Goal: Task Accomplishment & Management: Manage account settings

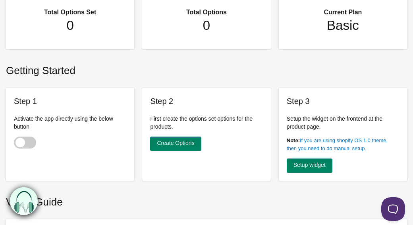
scroll to position [84, 0]
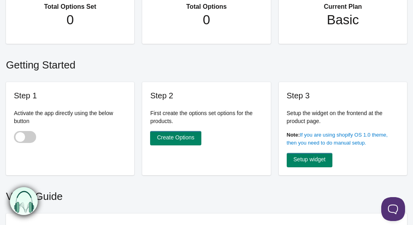
click at [20, 132] on span at bounding box center [25, 137] width 22 height 12
click at [15, 137] on input "checkbox" at bounding box center [14, 137] width 1 height 1
checkbox input "true"
click at [159, 58] on h2 "Getting Started" at bounding box center [206, 63] width 401 height 26
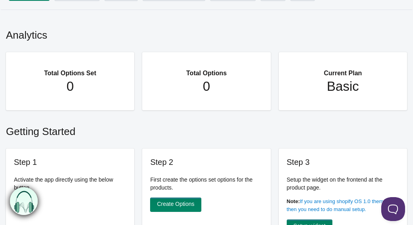
scroll to position [0, 0]
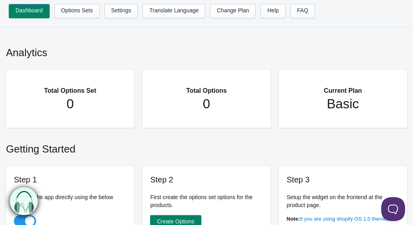
click at [76, 20] on ul "Dashboard Options Sets Settings Translate Language Change Plan Help FAQ Hook te…" at bounding box center [215, 13] width 412 height 19
click at [78, 9] on link "Options Sets" at bounding box center [76, 11] width 45 height 14
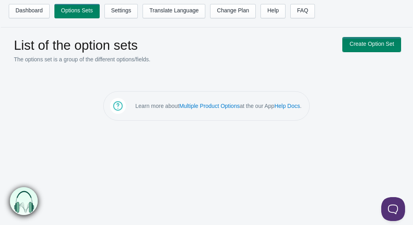
click at [390, 47] on link "Create Option Set" at bounding box center [372, 44] width 58 height 14
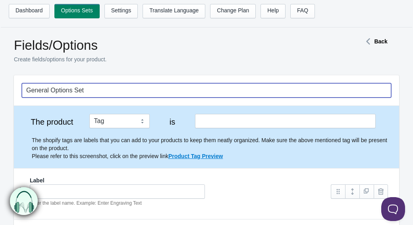
click at [184, 91] on input "General Options Set" at bounding box center [207, 90] width 370 height 14
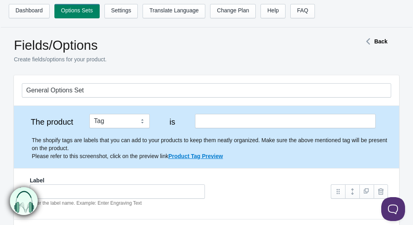
click at [310, 44] on h1 "Fields/Options" at bounding box center [175, 45] width 322 height 16
click at [128, 125] on select "Tag Vendor Type URL Handle All Products" at bounding box center [119, 121] width 60 height 14
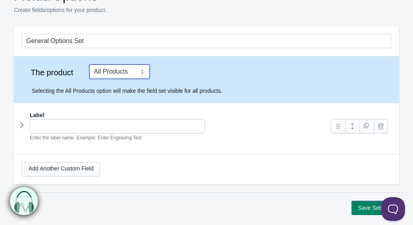
scroll to position [50, 0]
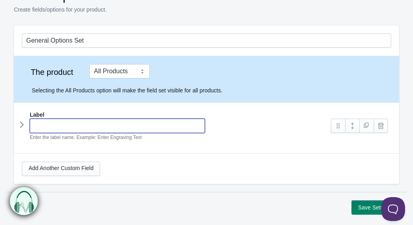
click at [133, 128] on input "text" at bounding box center [117, 125] width 175 height 14
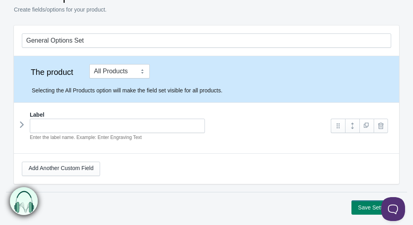
scroll to position [42, 0]
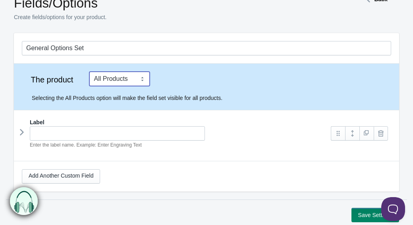
click at [132, 78] on select "Tag Vendor Type URL Handle All Products" at bounding box center [119, 79] width 60 height 14
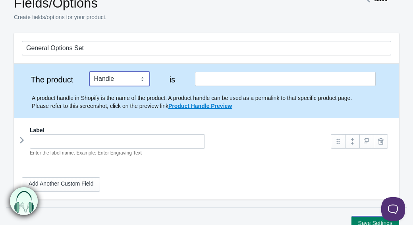
click at [132, 80] on select "Tag Vendor Type URL Handle All Products" at bounding box center [119, 79] width 60 height 14
click at [131, 81] on select "Tag Vendor Type URL Handle All Products" at bounding box center [119, 79] width 60 height 14
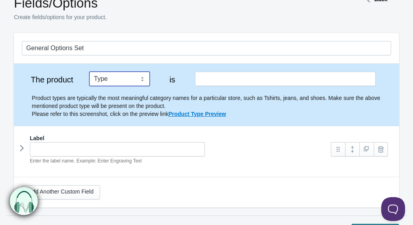
click at [129, 82] on select "Tag Vendor Type URL Handle All Products" at bounding box center [119, 79] width 60 height 14
click at [128, 76] on select "Tag Vendor Type URL Handle All Products" at bounding box center [119, 79] width 60 height 14
select select "1"
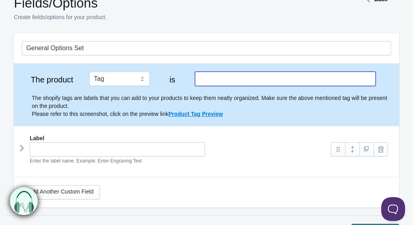
click at [257, 79] on input "text" at bounding box center [285, 79] width 181 height 14
type input "Customise"
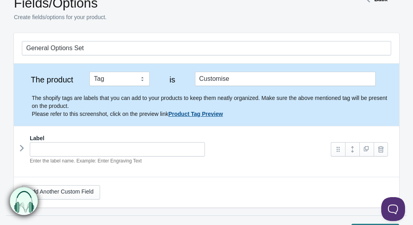
click at [186, 114] on link "Product Tag Preview" at bounding box center [196, 114] width 54 height 6
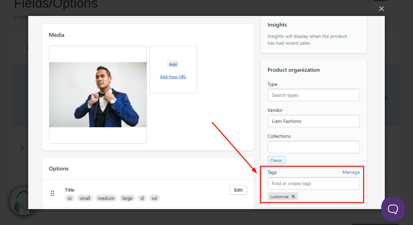
click at [194, 83] on img at bounding box center [206, 112] width 357 height 225
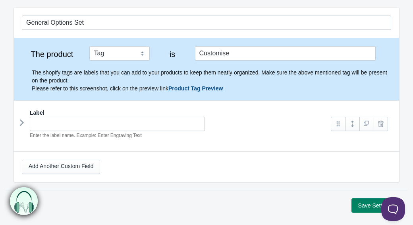
scroll to position [74, 0]
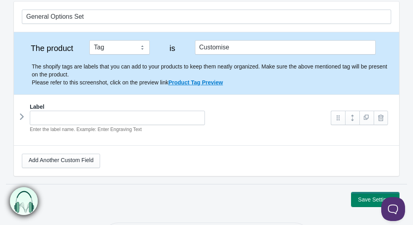
click at [366, 196] on button "Save Settings" at bounding box center [376, 199] width 48 height 14
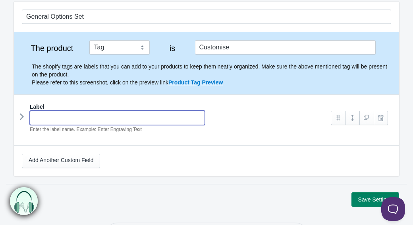
click at [45, 116] on input "text" at bounding box center [117, 118] width 175 height 14
type input "Sweet"
click at [352, 192] on button "Save Settings" at bounding box center [376, 199] width 48 height 14
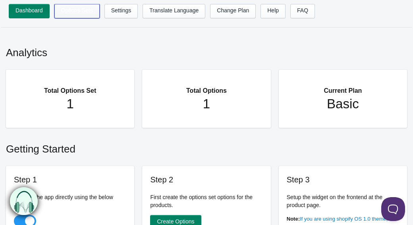
click at [85, 8] on link "Options Sets" at bounding box center [76, 11] width 45 height 14
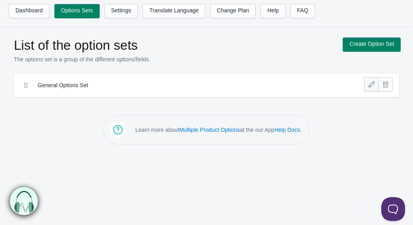
click at [374, 84] on link at bounding box center [372, 84] width 14 height 14
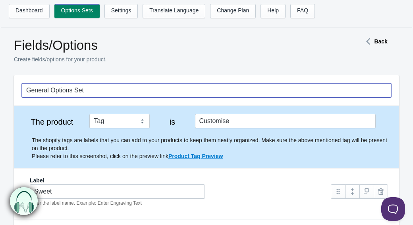
drag, startPoint x: 92, startPoint y: 92, endPoint x: -49, endPoint y: 72, distance: 142.5
click at [0, 72] on html "Dashboard Options Sets Settings Translate Language Change Plan Help FAQ Hook te…" at bounding box center [206, 112] width 413 height 225
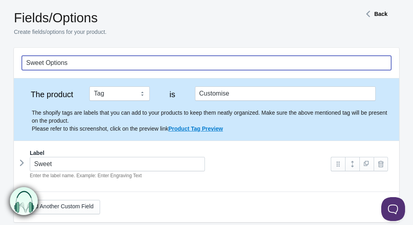
scroll to position [67, 0]
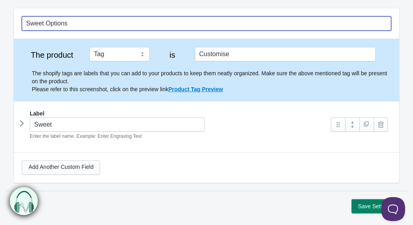
type input "Sweet Options"
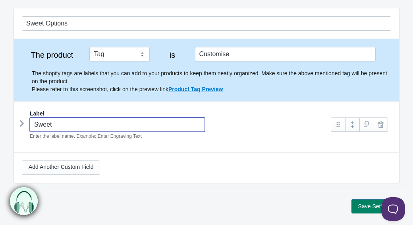
drag, startPoint x: 64, startPoint y: 127, endPoint x: -35, endPoint y: 118, distance: 99.8
click at [0, 118] on html "Dashboard Options Sets Settings Translate Language Change Plan Help FAQ Hook te…" at bounding box center [206, 45] width 413 height 225
click at [332, 126] on link at bounding box center [338, 124] width 14 height 14
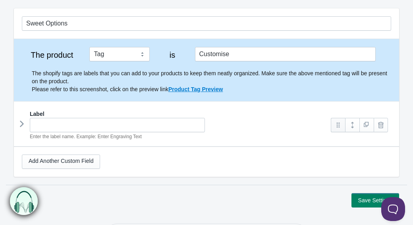
scroll to position [58, 0]
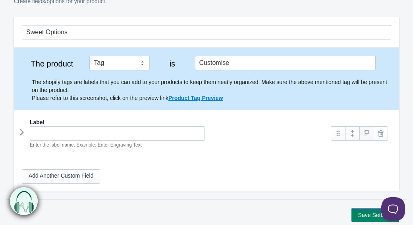
click at [367, 135] on link at bounding box center [367, 133] width 14 height 14
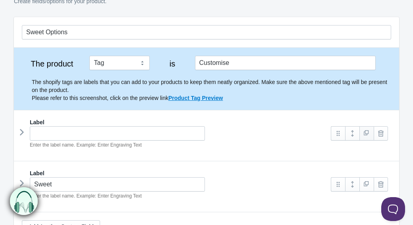
click at [367, 135] on link at bounding box center [367, 133] width 14 height 14
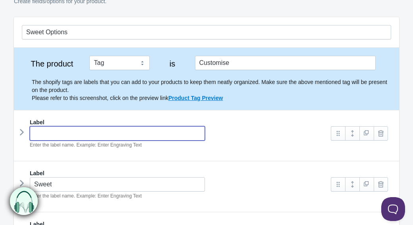
click at [46, 138] on input "text" at bounding box center [117, 133] width 175 height 14
type input "Cola Bottles"
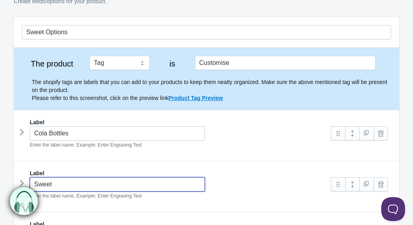
click at [78, 188] on input "Sweet" at bounding box center [117, 184] width 175 height 14
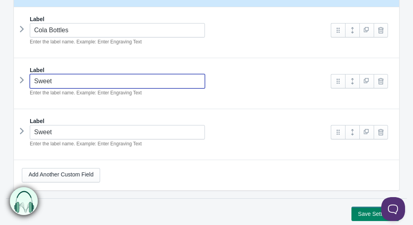
scroll to position [167, 0]
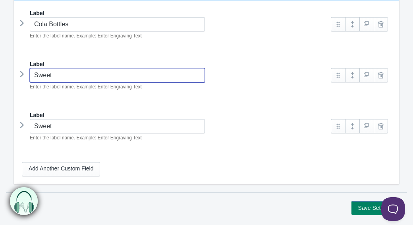
drag, startPoint x: 62, startPoint y: 77, endPoint x: 11, endPoint y: 68, distance: 52.0
click at [11, 68] on section "Sweet Options The product Tag Vendor Type URL Handle All Products is Customise …" at bounding box center [206, 50] width 401 height 284
type input "F"
type input "Foam Shrimps"
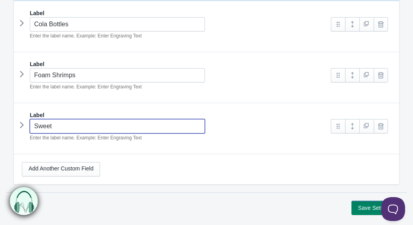
drag, startPoint x: 61, startPoint y: 126, endPoint x: -6, endPoint y: 124, distance: 66.8
type input "Foam Bananas"
click at [352, 200] on button "Save Settings" at bounding box center [376, 207] width 48 height 14
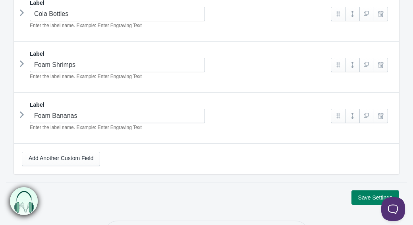
scroll to position [178, 0]
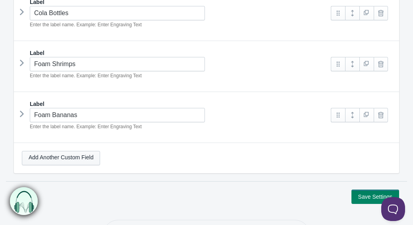
click at [90, 155] on link "Add Another Custom Field" at bounding box center [61, 158] width 78 height 14
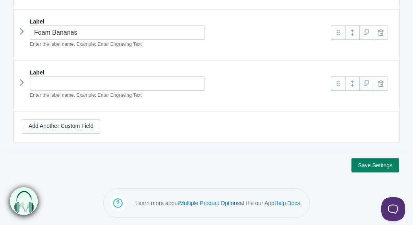
scroll to position [260, 0]
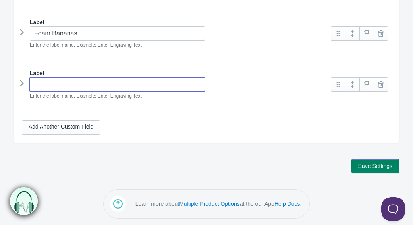
click at [70, 83] on input "text" at bounding box center [117, 84] width 175 height 14
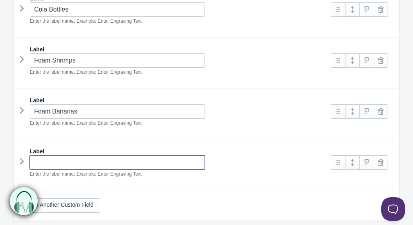
scroll to position [171, 0]
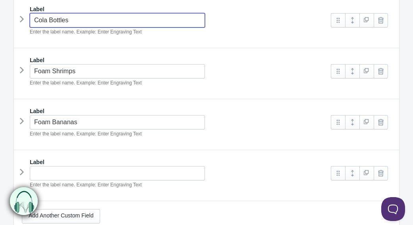
drag, startPoint x: 77, startPoint y: 22, endPoint x: 3, endPoint y: 1, distance: 77.3
click at [3, 1] on main "Fields/Options Create fields/options for your product. Back Sweet Options The p…" at bounding box center [206, 62] width 413 height 397
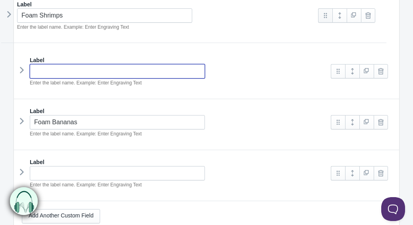
scroll to position [221, 0]
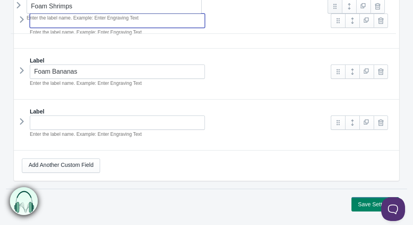
drag, startPoint x: 337, startPoint y: 76, endPoint x: 334, endPoint y: 10, distance: 65.7
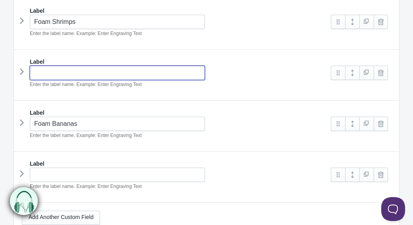
scroll to position [161, 0]
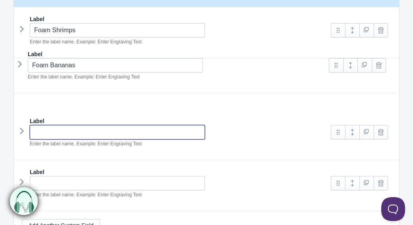
drag, startPoint x: 339, startPoint y: 133, endPoint x: 337, endPoint y: 64, distance: 68.4
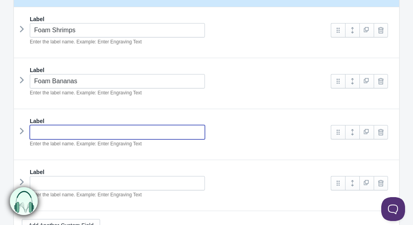
click at [68, 132] on input "text" at bounding box center [117, 132] width 175 height 14
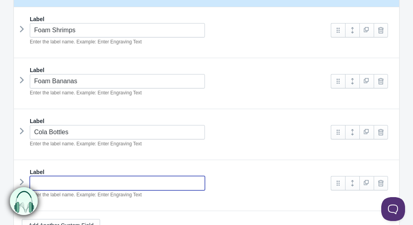
click at [85, 179] on input "text" at bounding box center [117, 183] width 175 height 14
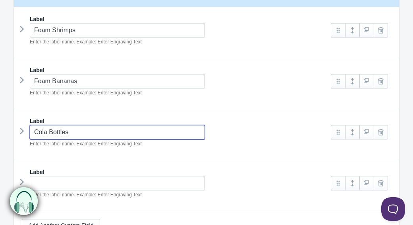
drag, startPoint x: 85, startPoint y: 135, endPoint x: 11, endPoint y: 117, distance: 75.8
click at [11, 117] on section "Sweet Options The product Tag Vendor Type URL Handle All Products is Customise …" at bounding box center [206, 81] width 401 height 335
type input "Drumstick Squashies"
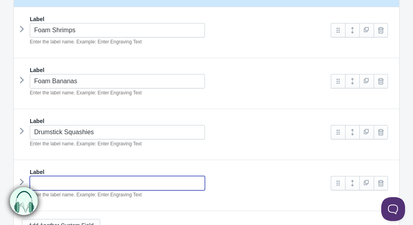
click at [91, 181] on input "text" at bounding box center [117, 183] width 175 height 14
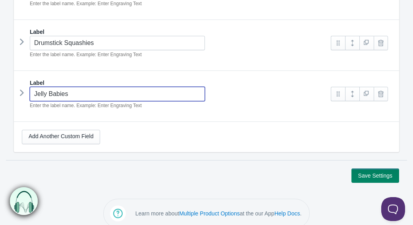
scroll to position [252, 0]
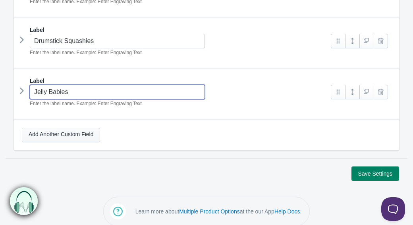
type input "Jelly Babies"
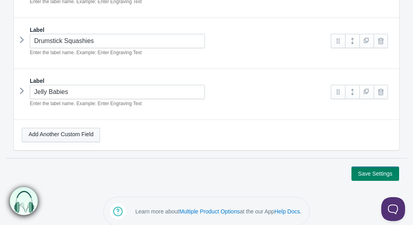
click at [97, 132] on link "Add Another Custom Field" at bounding box center [61, 135] width 78 height 14
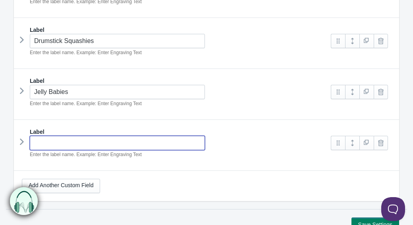
click at [83, 139] on input "text" at bounding box center [117, 143] width 175 height 14
type input "Jelly Beans"
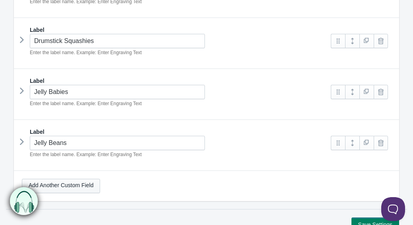
click at [55, 183] on link "Add Another Custom Field" at bounding box center [61, 185] width 78 height 14
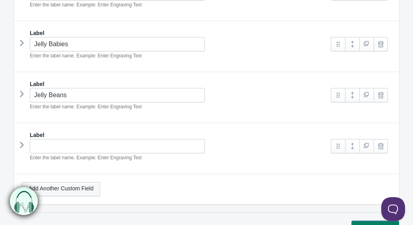
scroll to position [306, 0]
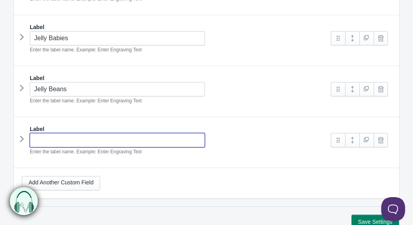
click at [45, 141] on input "text" at bounding box center [117, 140] width 175 height 14
type input "Fruit Pastilles"
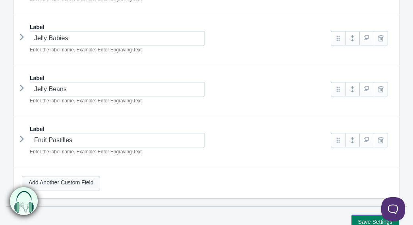
click at [63, 183] on link "Add Another Custom Field" at bounding box center [61, 183] width 78 height 14
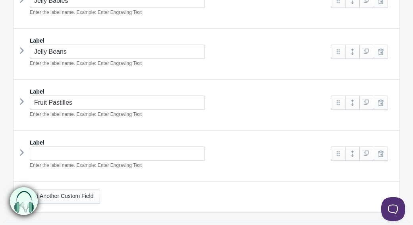
scroll to position [346, 0]
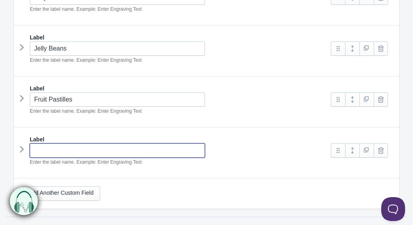
click at [54, 148] on input "text" at bounding box center [117, 150] width 175 height 14
type input "Jelly Fruits"
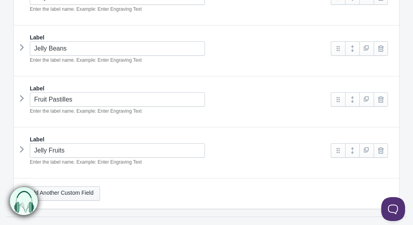
click at [85, 195] on link "Add Another Custom Field" at bounding box center [61, 193] width 78 height 14
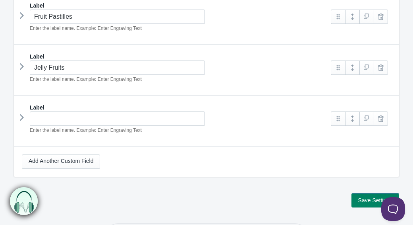
scroll to position [453, 0]
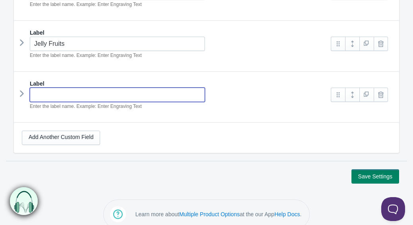
click at [126, 93] on input "text" at bounding box center [117, 94] width 175 height 14
type input "Flying Saucers"
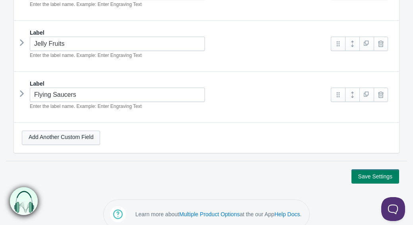
click at [48, 136] on link "Add Another Custom Field" at bounding box center [61, 137] width 78 height 14
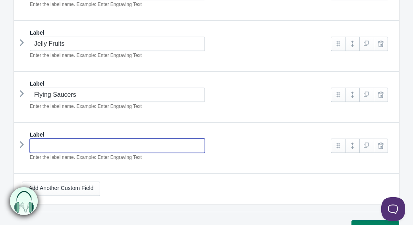
click at [74, 146] on input "text" at bounding box center [117, 145] width 175 height 14
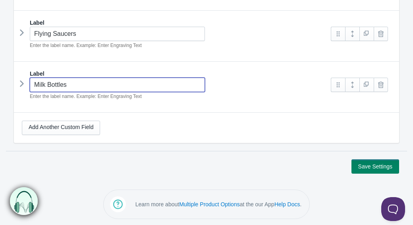
scroll to position [512, 0]
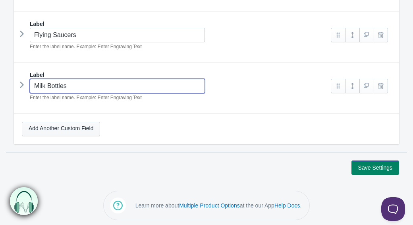
type input "Milk Bottles"
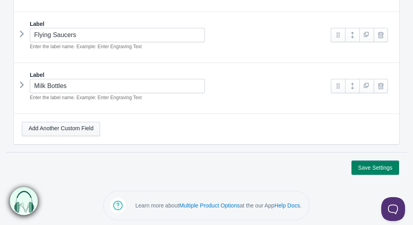
click at [82, 122] on link "Add Another Custom Field" at bounding box center [61, 129] width 78 height 14
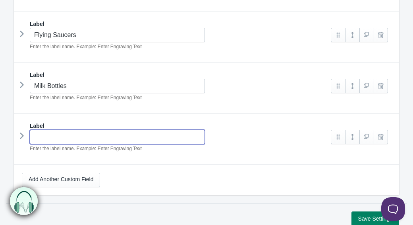
click at [73, 132] on input "text" at bounding box center [117, 137] width 175 height 14
type input "Fried Eggs"
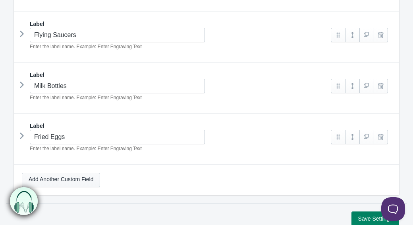
click at [56, 176] on link "Add Another Custom Field" at bounding box center [61, 180] width 78 height 14
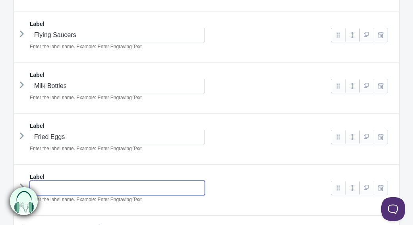
click at [56, 183] on input "text" at bounding box center [117, 187] width 175 height 14
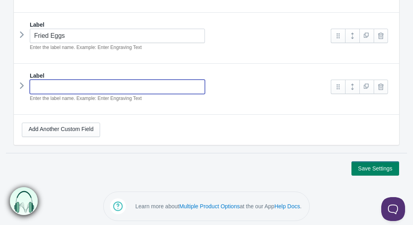
scroll to position [612, 0]
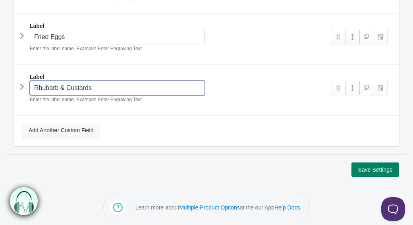
type input "Rhubarb & Custards"
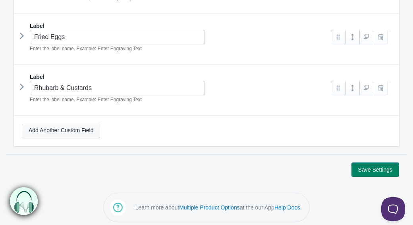
click at [88, 130] on link "Add Another Custom Field" at bounding box center [61, 131] width 78 height 14
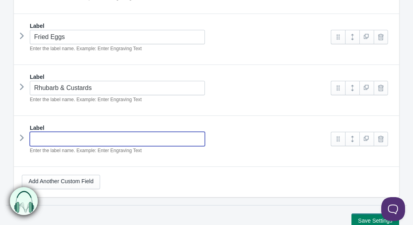
click at [99, 133] on input "text" at bounding box center [117, 139] width 175 height 14
type input "Pink Mushrooms"
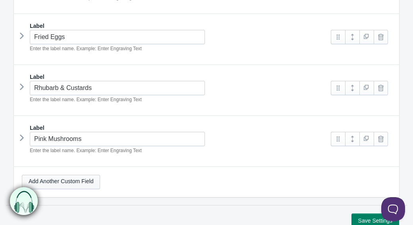
click at [81, 179] on link "Add Another Custom Field" at bounding box center [61, 182] width 78 height 14
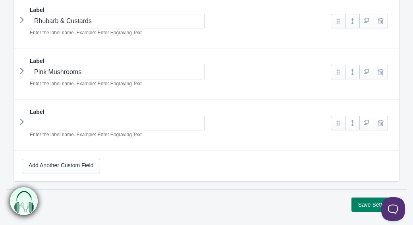
scroll to position [682, 0]
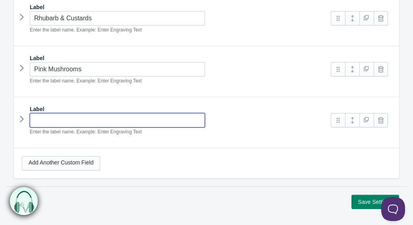
click at [82, 122] on input "text" at bounding box center [117, 120] width 175 height 14
type input "Red Heart Throbs"
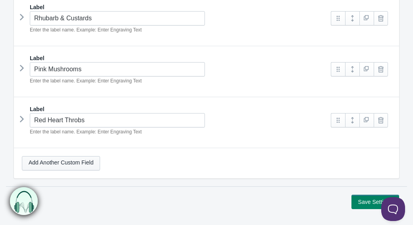
click at [77, 159] on link "Add Another Custom Field" at bounding box center [61, 163] width 78 height 14
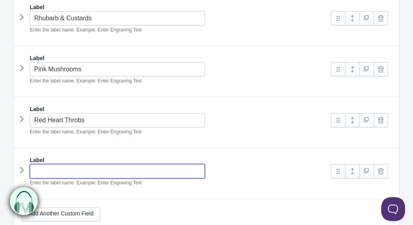
click at [77, 169] on input "text" at bounding box center [117, 171] width 175 height 14
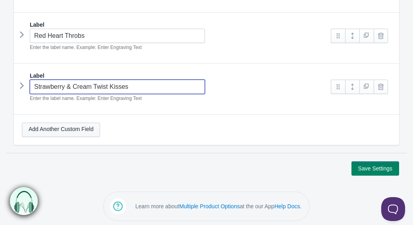
type input "Strawberry & Cream Twist Kisses"
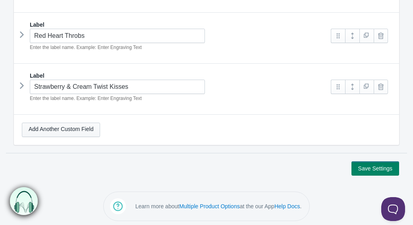
click at [90, 130] on link "Add Another Custom Field" at bounding box center [61, 129] width 78 height 14
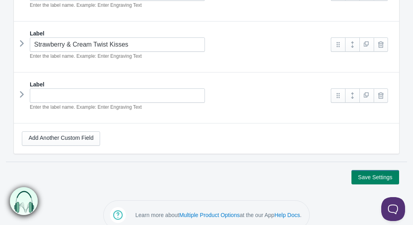
scroll to position [811, 0]
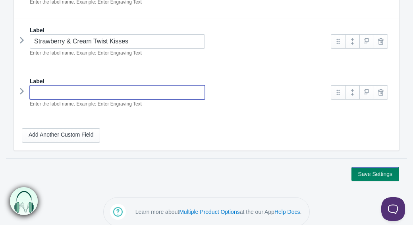
click at [102, 94] on input "text" at bounding box center [117, 92] width 175 height 14
type input "Giant Strawberries"
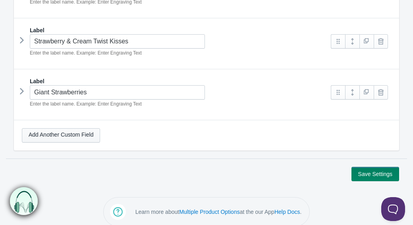
click at [94, 128] on link "Add Another Custom Field" at bounding box center [61, 135] width 78 height 14
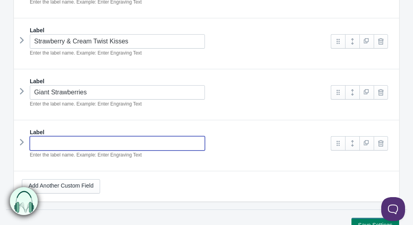
click at [70, 139] on input "text" at bounding box center [117, 143] width 175 height 14
type input "Sweetie Necklace"
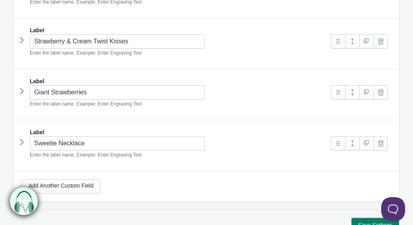
click at [84, 190] on div "Add Another Custom Field" at bounding box center [207, 186] width 386 height 30
click at [88, 181] on link "Add Another Custom Field" at bounding box center [61, 186] width 78 height 14
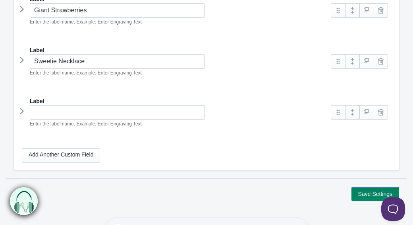
scroll to position [902, 0]
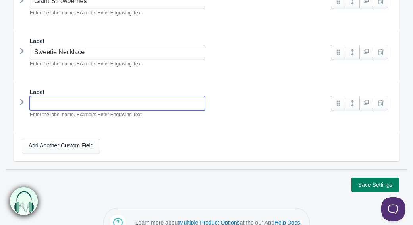
click at [126, 97] on input "text" at bounding box center [117, 103] width 175 height 14
type input "Rainbow Drops"
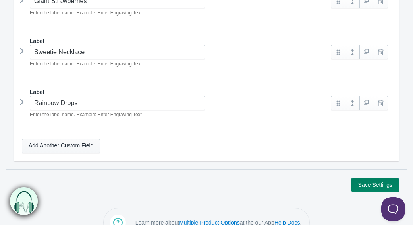
click at [87, 145] on link "Add Another Custom Field" at bounding box center [61, 146] width 78 height 14
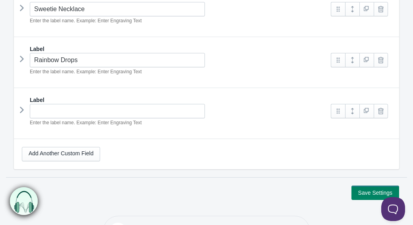
scroll to position [962, 0]
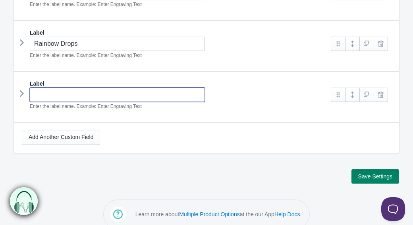
click at [93, 89] on input "text" at bounding box center [117, 94] width 175 height 14
type input "Jelly Snakes"
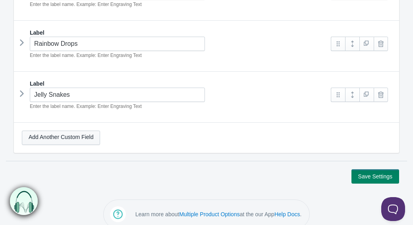
click at [85, 136] on link "Add Another Custom Field" at bounding box center [61, 137] width 78 height 14
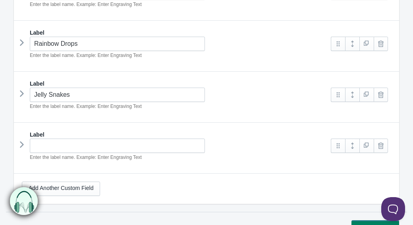
click at [76, 149] on div "Enter the label name. Example: Enter Engraving Text" at bounding box center [173, 149] width 302 height 23
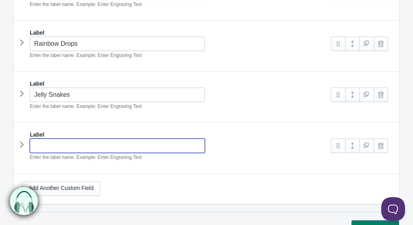
click at [63, 143] on input "text" at bounding box center [117, 145] width 175 height 14
type input "Cherries"
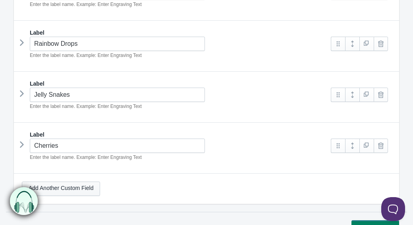
click at [61, 184] on link "Add Another Custom Field" at bounding box center [61, 188] width 78 height 14
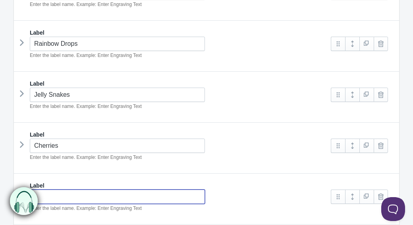
click at [62, 191] on input "text" at bounding box center [117, 196] width 175 height 14
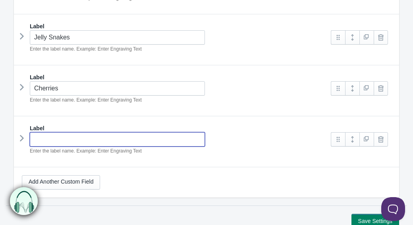
scroll to position [1022, 0]
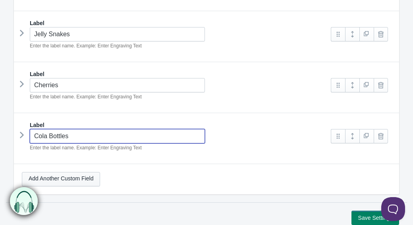
type input "Cola Bottles"
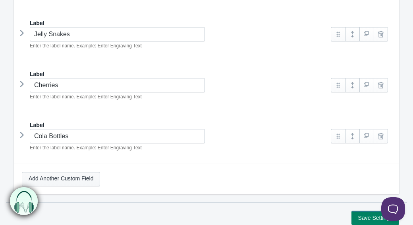
click at [76, 172] on link "Add Another Custom Field" at bounding box center [61, 179] width 78 height 14
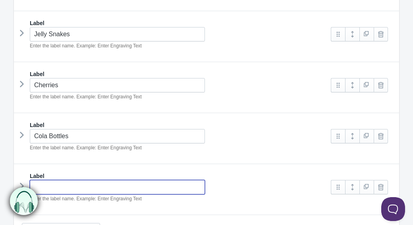
click at [77, 187] on input "text" at bounding box center [117, 187] width 175 height 14
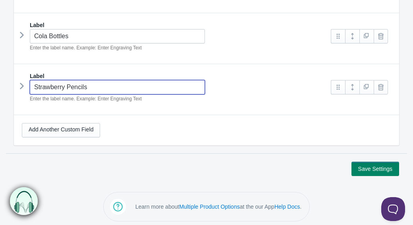
scroll to position [1121, 0]
type input "Strawberry Pencils"
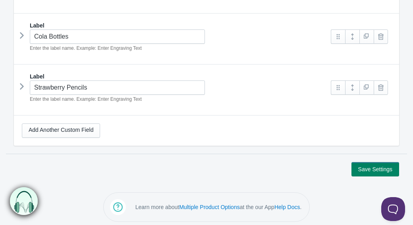
click at [80, 116] on div "Add Another Custom Field" at bounding box center [207, 130] width 386 height 30
click at [80, 123] on link "Add Another Custom Field" at bounding box center [61, 130] width 78 height 14
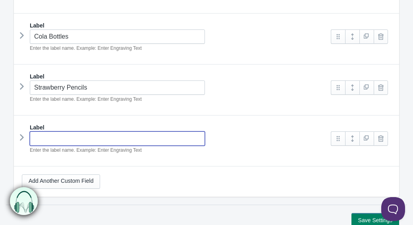
click at [73, 139] on input "text" at bounding box center [117, 138] width 175 height 14
type input "Apple Pencils"
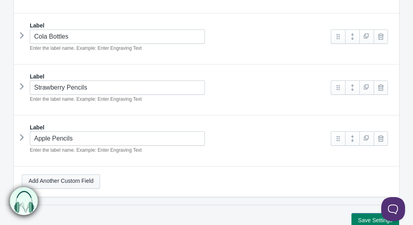
click at [76, 175] on link "Add Another Custom Field" at bounding box center [61, 181] width 78 height 14
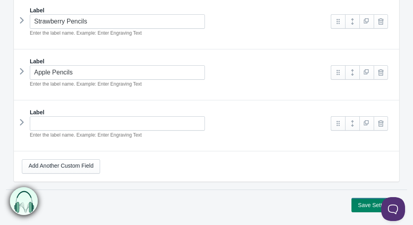
scroll to position [1198, 0]
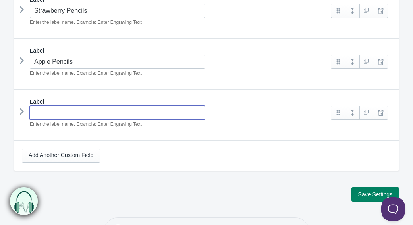
click at [87, 107] on input "text" at bounding box center [117, 112] width 175 height 14
type input "Pink & White Marshmallows"
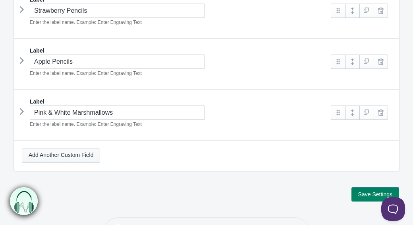
click at [92, 154] on link "Add Another Custom Field" at bounding box center [61, 155] width 78 height 14
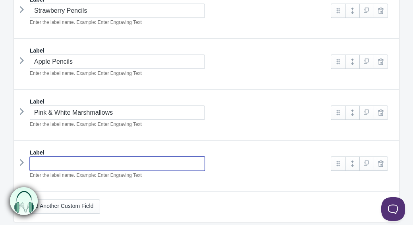
click at [74, 159] on input "text" at bounding box center [117, 163] width 175 height 14
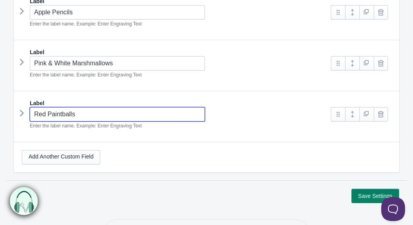
scroll to position [1259, 0]
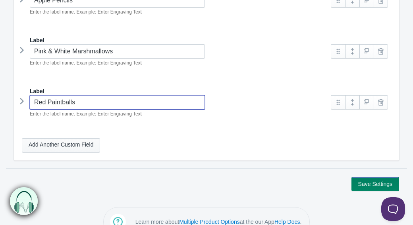
type input "Red Paintballs"
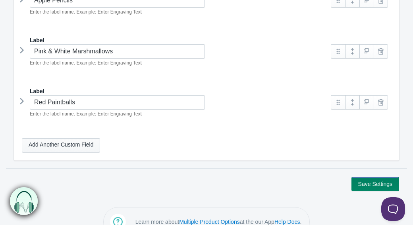
click at [45, 138] on link "Add Another Custom Field" at bounding box center [61, 145] width 78 height 14
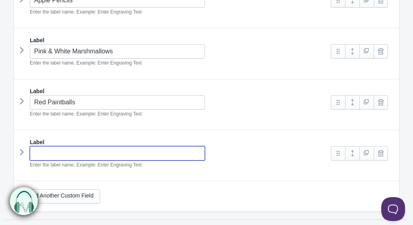
click at [45, 146] on input "text" at bounding box center [117, 153] width 175 height 14
type input "Blue Paintballs"
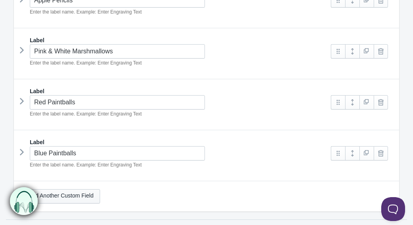
click at [62, 189] on link "Add Another Custom Field" at bounding box center [61, 196] width 78 height 14
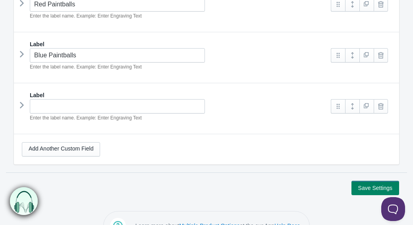
scroll to position [1357, 0]
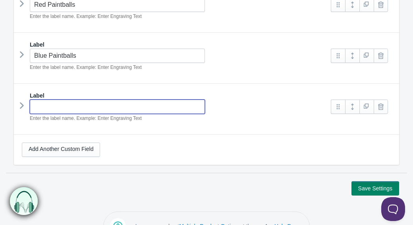
click at [52, 99] on input "text" at bounding box center [117, 106] width 175 height 14
type input "Pink Paintballs"
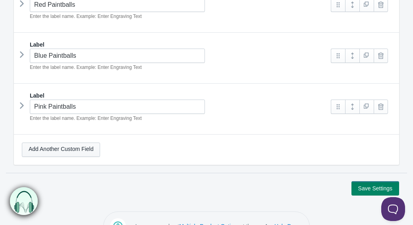
click at [68, 144] on link "Add Another Custom Field" at bounding box center [61, 149] width 78 height 14
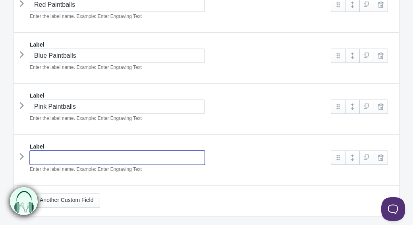
click at [58, 150] on input "text" at bounding box center [117, 157] width 175 height 14
type input "Yellow Paintballs"
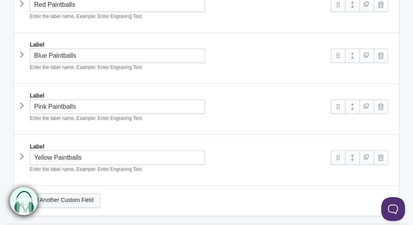
click at [69, 193] on link "Add Another Custom Field" at bounding box center [61, 200] width 78 height 14
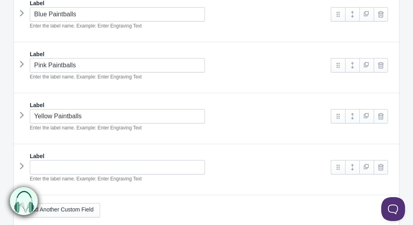
scroll to position [1398, 0]
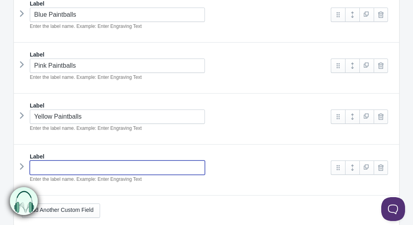
click at [112, 161] on input "text" at bounding box center [117, 167] width 175 height 14
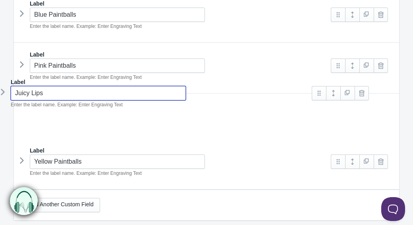
drag, startPoint x: 341, startPoint y: 159, endPoint x: 321, endPoint y: 65, distance: 95.7
type input "Juicy Lips"
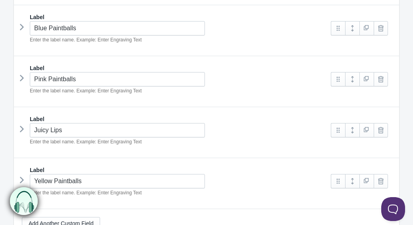
scroll to position [1370, 0]
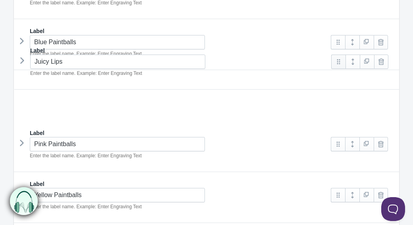
drag, startPoint x: 336, startPoint y: 145, endPoint x: 334, endPoint y: 47, distance: 98.2
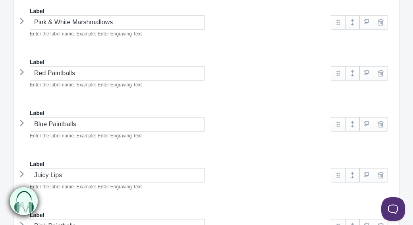
scroll to position [1279, 0]
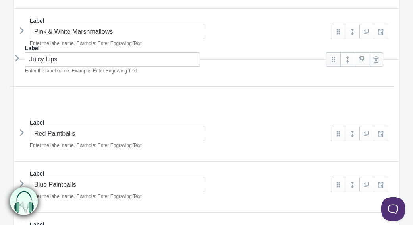
drag, startPoint x: 339, startPoint y: 182, endPoint x: 335, endPoint y: 60, distance: 122.5
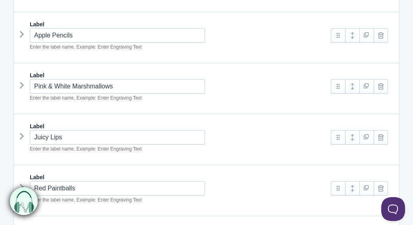
scroll to position [1224, 0]
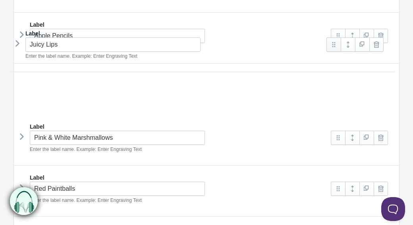
drag, startPoint x: 339, startPoint y: 136, endPoint x: 334, endPoint y: 37, distance: 98.7
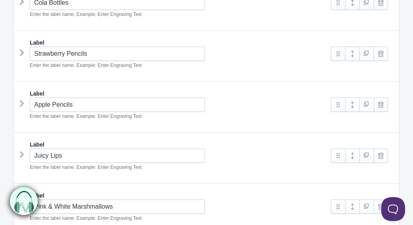
scroll to position [1154, 0]
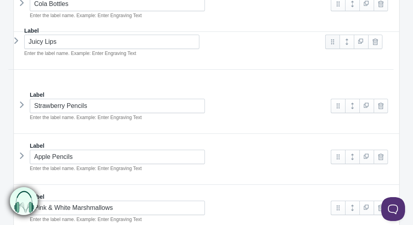
drag, startPoint x: 335, startPoint y: 154, endPoint x: 329, endPoint y: 43, distance: 111.1
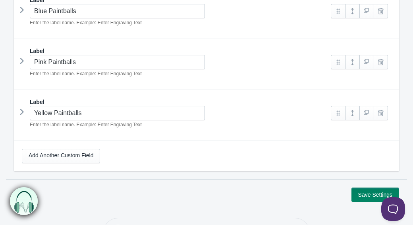
scroll to position [1459, 0]
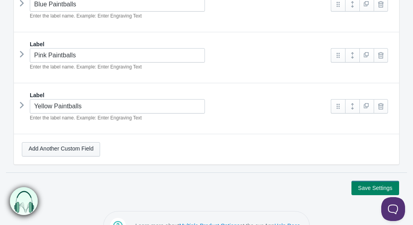
click at [73, 147] on link "Add Another Custom Field" at bounding box center [61, 149] width 78 height 14
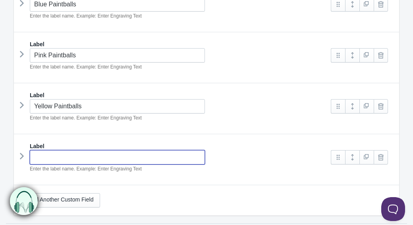
click at [84, 158] on input "text" at bounding box center [117, 157] width 175 height 14
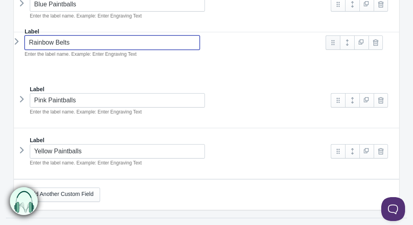
drag, startPoint x: 336, startPoint y: 152, endPoint x: 331, endPoint y: 43, distance: 108.6
type input "Rainbow Belts"
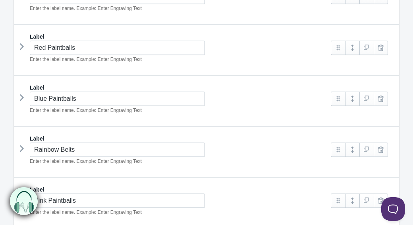
scroll to position [1363, 0]
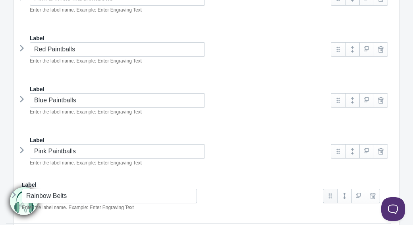
drag, startPoint x: 341, startPoint y: 146, endPoint x: 332, endPoint y: 196, distance: 50.4
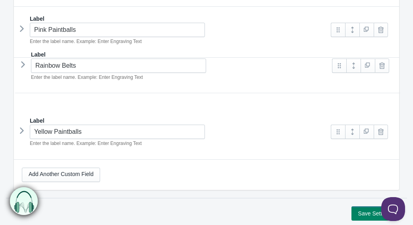
scroll to position [1477, 0]
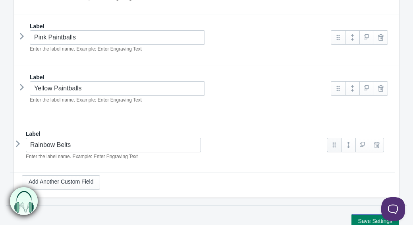
drag, startPoint x: 335, startPoint y: 77, endPoint x: 330, endPoint y: 148, distance: 71.7
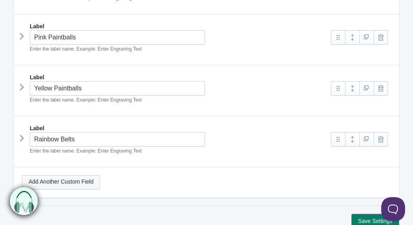
click at [75, 178] on link "Add Another Custom Field" at bounding box center [61, 182] width 78 height 14
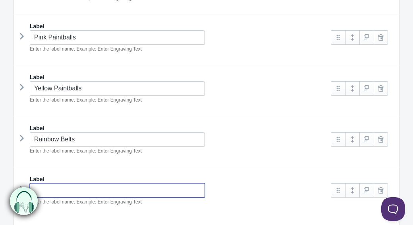
click at [75, 183] on input "text" at bounding box center [117, 190] width 175 height 14
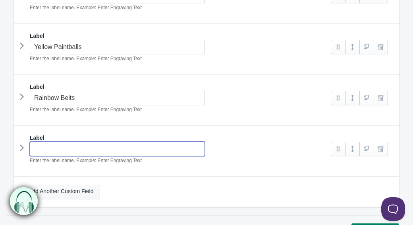
scroll to position [1527, 0]
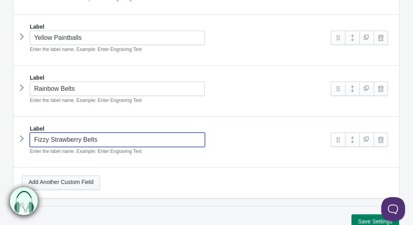
type input "Fizzy Strawberry Belts"
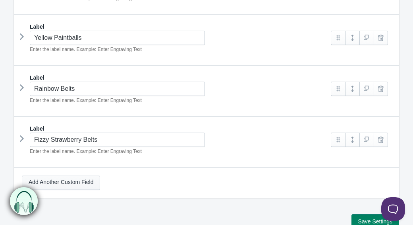
click at [87, 175] on link "Add Another Custom Field" at bounding box center [61, 182] width 78 height 14
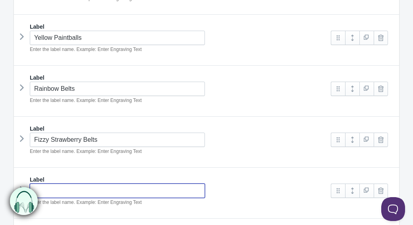
click at [83, 188] on input "text" at bounding box center [117, 190] width 175 height 14
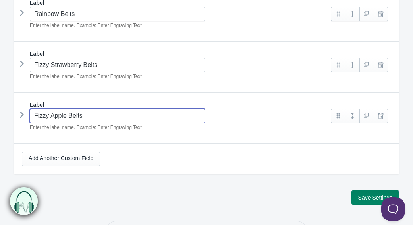
scroll to position [1608, 0]
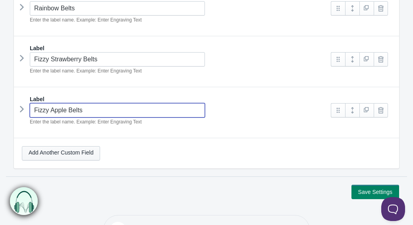
type input "Fizzy Apple Belts"
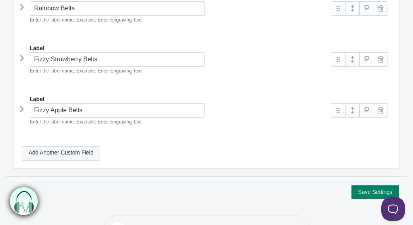
click at [92, 147] on link "Add Another Custom Field" at bounding box center [61, 153] width 78 height 14
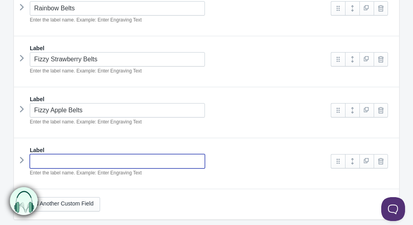
click at [66, 154] on input "text" at bounding box center [117, 161] width 175 height 14
type input "["
type input "Fizzy Strawberry Pencils"
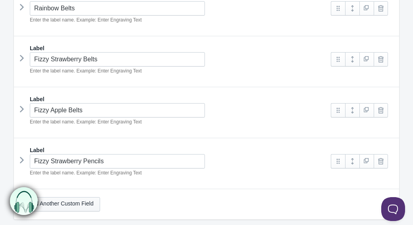
click at [81, 202] on link "Add Another Custom Field" at bounding box center [61, 204] width 78 height 14
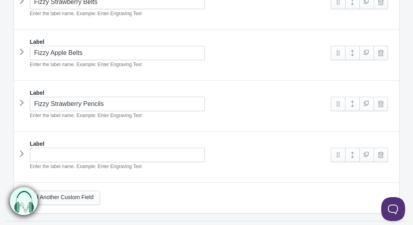
scroll to position [1678, 0]
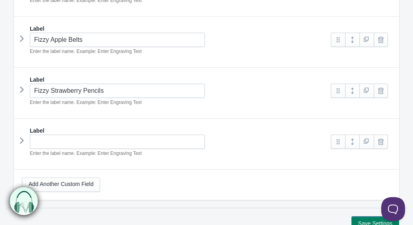
click at [99, 143] on div "Enter the label name. Example: Enter Engraving Text" at bounding box center [173, 145] width 302 height 23
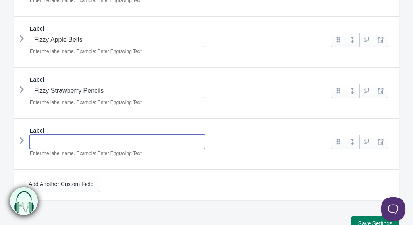
click at [95, 134] on input "text" at bounding box center [117, 141] width 175 height 14
type input "Fizzy Peach Rings"
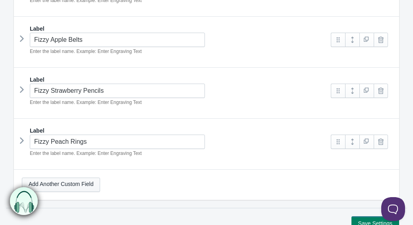
click at [88, 177] on link "Add Another Custom Field" at bounding box center [61, 184] width 78 height 14
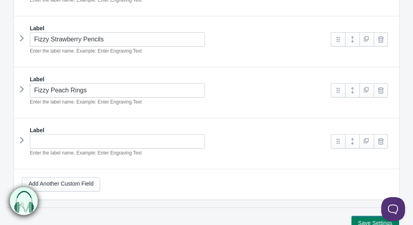
scroll to position [1732, 0]
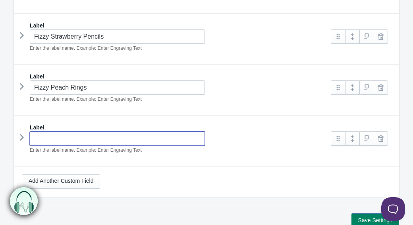
click at [64, 131] on input "text" at bounding box center [117, 138] width 175 height 14
type input "Fizzy Cherries"
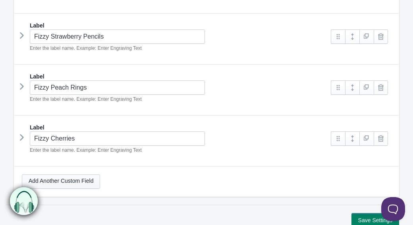
click at [99, 175] on link "Add Another Custom Field" at bounding box center [61, 181] width 78 height 14
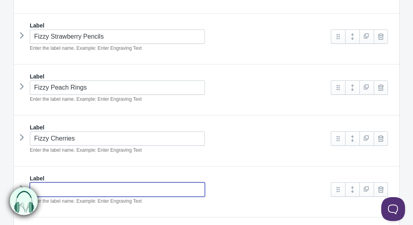
click at [81, 183] on input "text" at bounding box center [117, 189] width 175 height 14
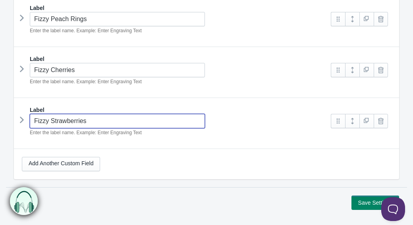
scroll to position [1806, 0]
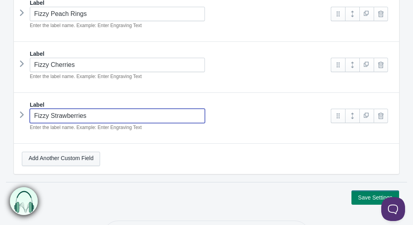
type input "Fizzy Strawberries"
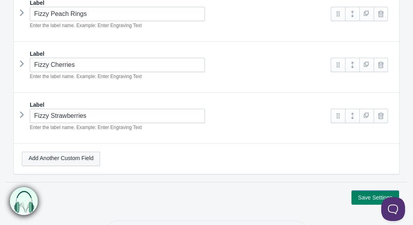
click at [84, 151] on link "Add Another Custom Field" at bounding box center [61, 158] width 78 height 14
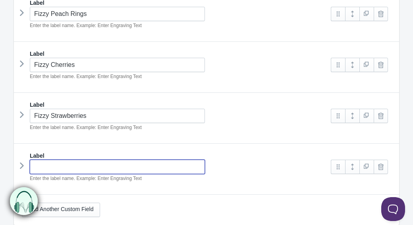
click at [72, 160] on input "text" at bounding box center [117, 166] width 175 height 14
type input "Fizzy Dummies"
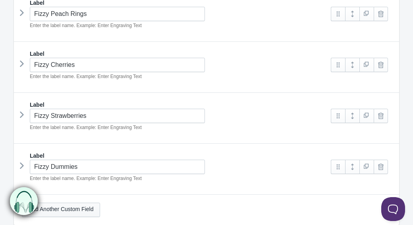
click at [85, 202] on link "Add Another Custom Field" at bounding box center [61, 209] width 78 height 14
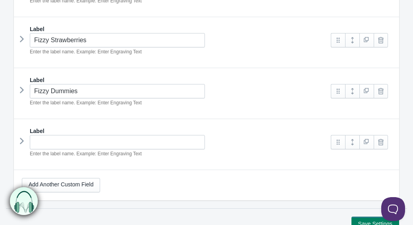
scroll to position [1881, 0]
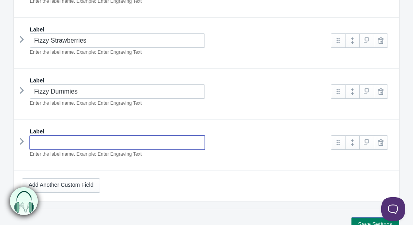
click at [51, 136] on input "text" at bounding box center [117, 142] width 175 height 14
type input "Fizzy Cola Bottles"
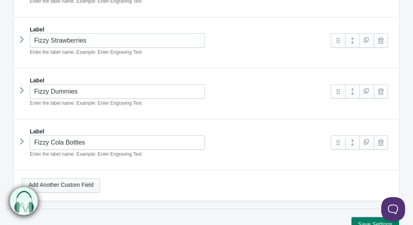
click at [61, 179] on link "Add Another Custom Field" at bounding box center [61, 185] width 78 height 14
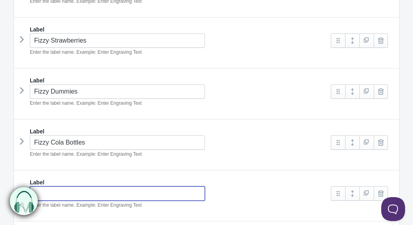
click at [57, 186] on input "text" at bounding box center [117, 193] width 175 height 14
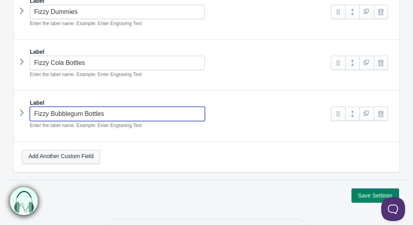
scroll to position [1965, 0]
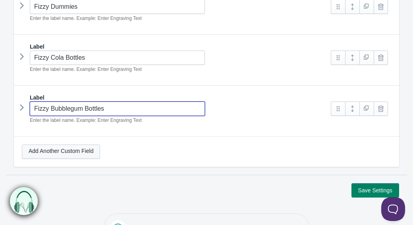
type input "Fizzy Bubblegum Bottles"
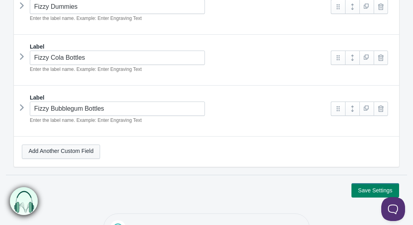
click at [80, 144] on link "Add Another Custom Field" at bounding box center [61, 151] width 78 height 14
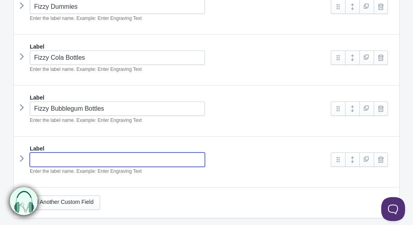
click at [66, 152] on input "text" at bounding box center [117, 159] width 175 height 14
type input "Fizzy Ice Creams"
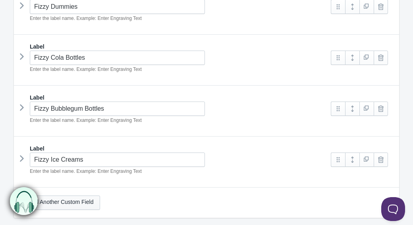
click at [74, 198] on link "Add Another Custom Field" at bounding box center [61, 202] width 78 height 14
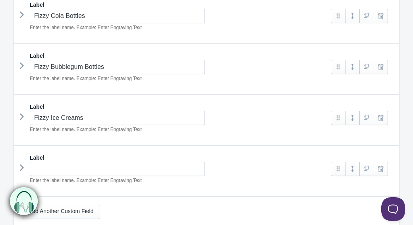
scroll to position [2017, 0]
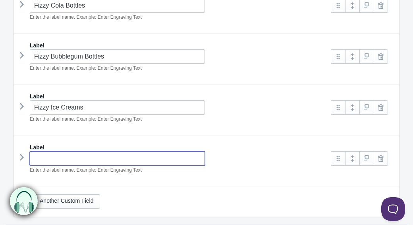
click at [89, 151] on input "text" at bounding box center [117, 158] width 175 height 14
type input "Fizzy Watermelons"
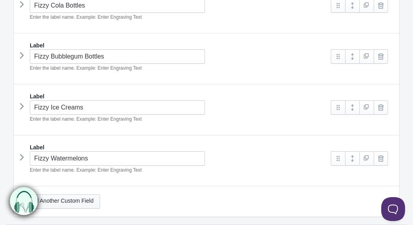
click at [97, 194] on link "Add Another Custom Field" at bounding box center [61, 201] width 78 height 14
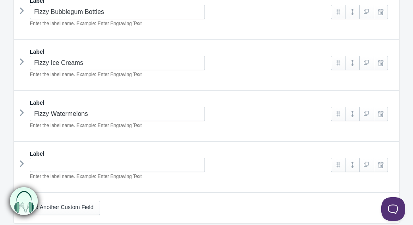
scroll to position [2063, 0]
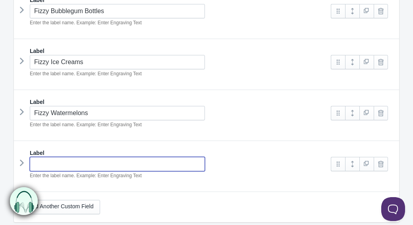
click at [91, 158] on input "text" at bounding box center [117, 164] width 175 height 14
type input "Fizzy Gummy B"
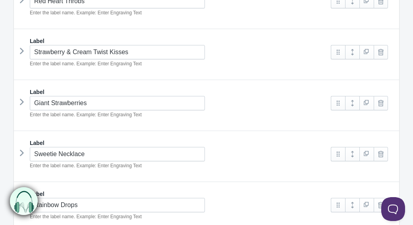
scroll to position [2135, 0]
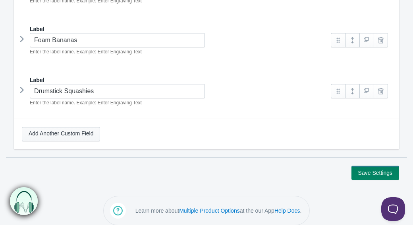
click at [96, 127] on link "Add Another Custom Field" at bounding box center [61, 134] width 78 height 14
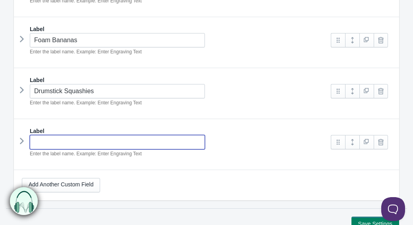
click at [97, 135] on input "text" at bounding box center [117, 142] width 175 height 14
type input "Juicy Lips"
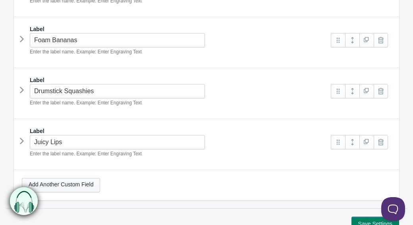
click at [93, 178] on link "Add Another Custom Field" at bounding box center [61, 185] width 78 height 14
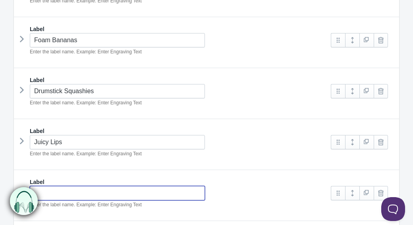
click at [75, 186] on input "text" at bounding box center [117, 193] width 175 height 14
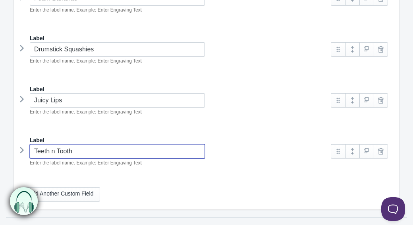
scroll to position [2182, 0]
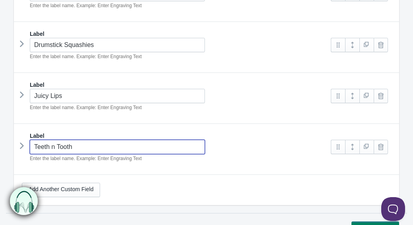
click at [52, 140] on input "Teeth n Tooth" at bounding box center [117, 147] width 175 height 14
click at [57, 140] on input "Teeth 'n Tooth" at bounding box center [117, 147] width 175 height 14
type input "Teeth 'n' Tooth"
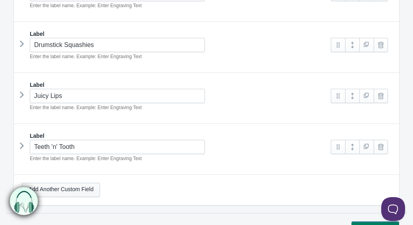
click at [70, 182] on link "Add Another Custom Field" at bounding box center [61, 189] width 78 height 14
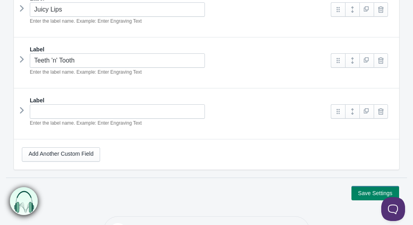
scroll to position [2287, 0]
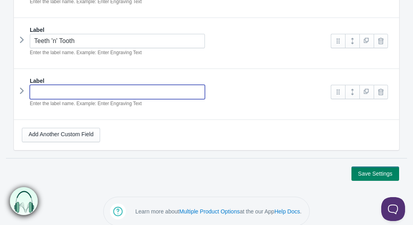
click at [71, 85] on input "text" at bounding box center [117, 92] width 175 height 14
type input "Jelly Babies"
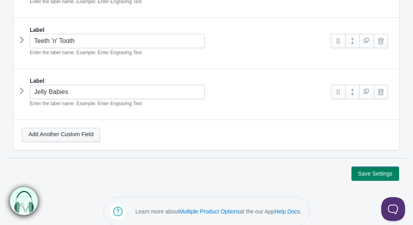
click at [79, 132] on link "Add Another Custom Field" at bounding box center [61, 135] width 78 height 14
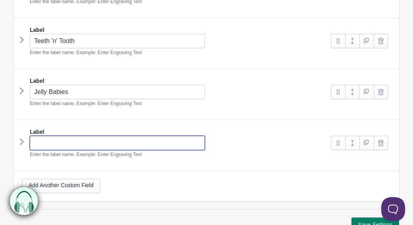
click at [75, 139] on input "text" at bounding box center [117, 143] width 175 height 14
type input "Jelly Beans"
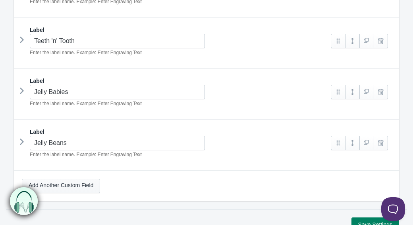
click at [79, 178] on link "Add Another Custom Field" at bounding box center [61, 185] width 78 height 14
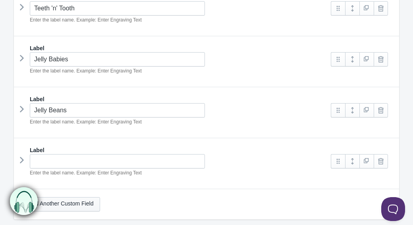
scroll to position [2330, 0]
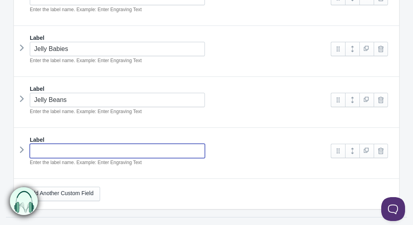
click at [65, 144] on input "text" at bounding box center [117, 151] width 175 height 14
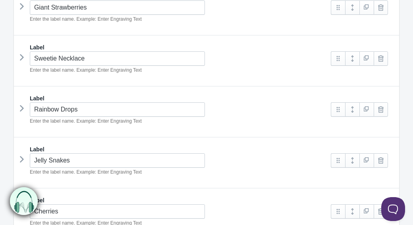
scroll to position [2389, 0]
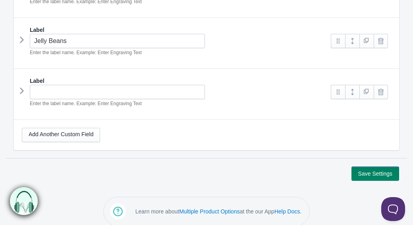
click at [281, 136] on div "Add Another Custom Field" at bounding box center [207, 135] width 386 height 30
click at [138, 170] on div "Save Settings" at bounding box center [207, 173] width 386 height 14
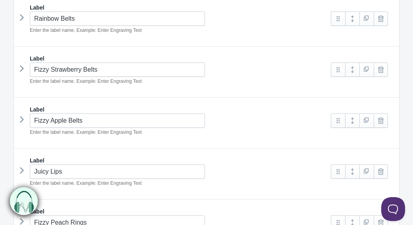
scroll to position [587, 0]
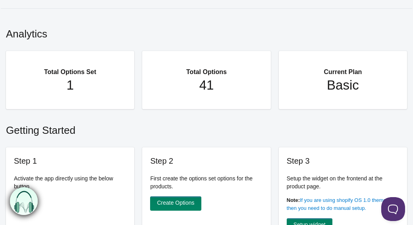
scroll to position [19, 0]
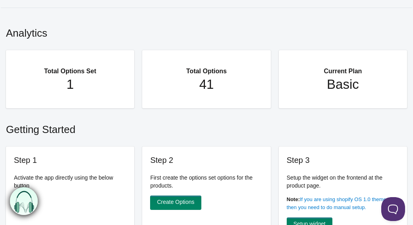
click at [205, 87] on h1 "41" at bounding box center [206, 84] width 97 height 16
click at [204, 93] on div "Total Options 41" at bounding box center [206, 79] width 128 height 58
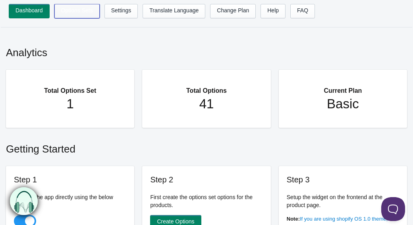
click at [61, 8] on link "Options Sets" at bounding box center [76, 11] width 45 height 14
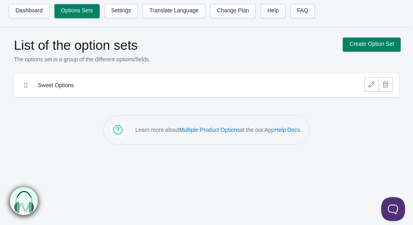
click at [156, 81] on label "Sweet Options" at bounding box center [178, 85] width 281 height 8
click at [373, 86] on link at bounding box center [372, 84] width 14 height 14
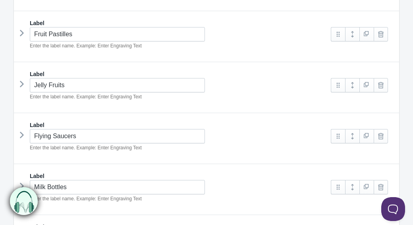
scroll to position [1339, 0]
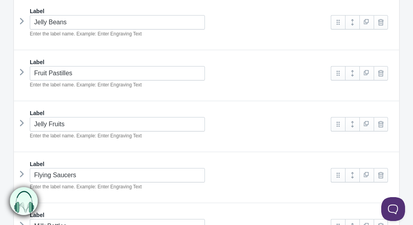
click at [208, 50] on div "Label Fruit Pastilles Enter the label name. Example: Enter Engraving Text" at bounding box center [207, 75] width 386 height 51
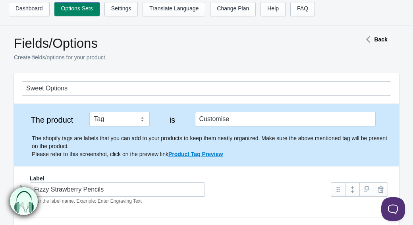
scroll to position [0, 0]
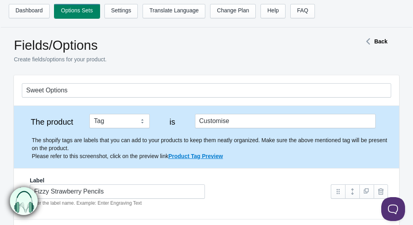
click at [89, 9] on link "Options Sets" at bounding box center [76, 11] width 45 height 14
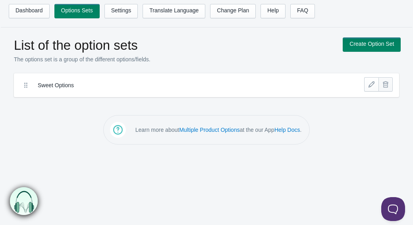
click at [389, 86] on link at bounding box center [386, 84] width 14 height 14
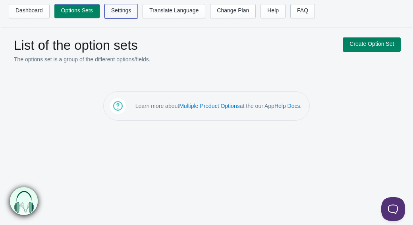
click at [137, 16] on link "Settings" at bounding box center [122, 11] width 34 height 14
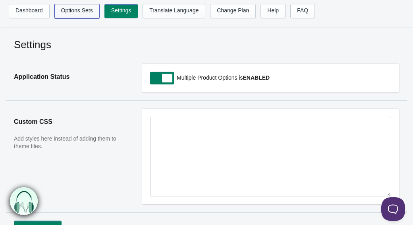
click at [82, 14] on link "Options Sets" at bounding box center [76, 11] width 45 height 14
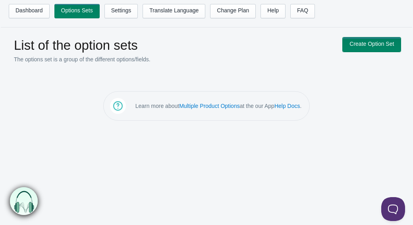
click at [375, 44] on link "Create Option Set" at bounding box center [372, 44] width 58 height 14
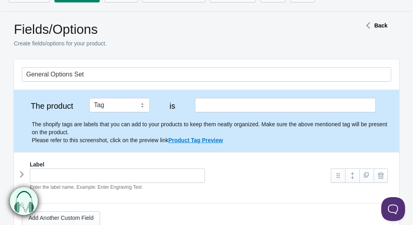
scroll to position [21, 0]
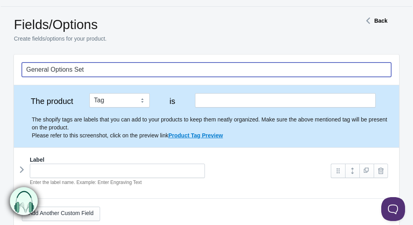
click at [202, 75] on input "General Options Set" at bounding box center [207, 69] width 370 height 14
drag, startPoint x: 166, startPoint y: 64, endPoint x: 1, endPoint y: 69, distance: 165.4
click at [2, 68] on main "Fields/Options Create fields/options for your product. Back General Options Set…" at bounding box center [206, 137] width 413 height 244
drag, startPoint x: 139, startPoint y: 70, endPoint x: -31, endPoint y: 62, distance: 169.9
click at [0, 62] on html "Dashboard Options Sets Settings Translate Language Change Plan Help FAQ Hook te…" at bounding box center [206, 91] width 413 height 225
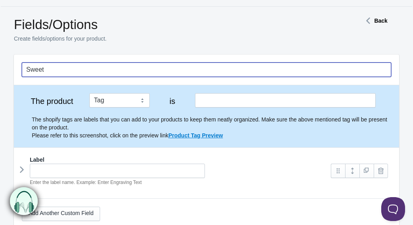
type input "Sweet Options"
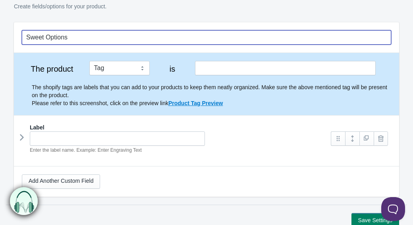
scroll to position [54, 0]
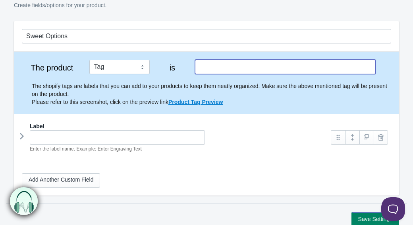
click at [223, 68] on input "text" at bounding box center [285, 67] width 181 height 14
type input "Customise"
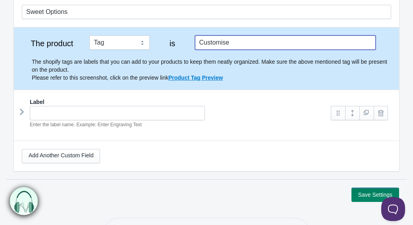
scroll to position [83, 0]
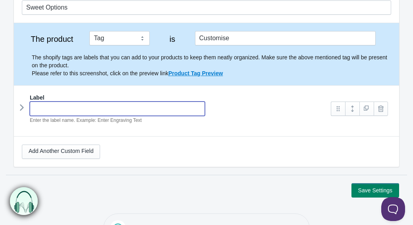
click at [103, 109] on input "text" at bounding box center [117, 108] width 175 height 14
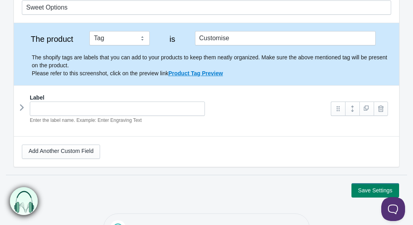
click at [262, 146] on div "Add Another Custom Field" at bounding box center [207, 151] width 370 height 14
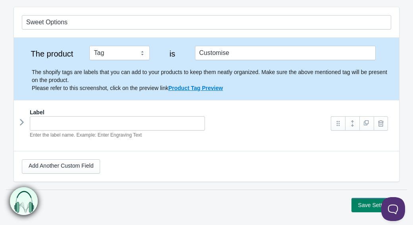
scroll to position [0, 0]
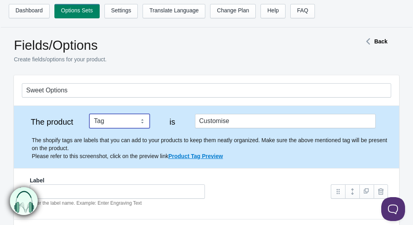
click at [124, 124] on select "Tag Vendor Type URL Handle All Products" at bounding box center [119, 121] width 60 height 14
select select "6"
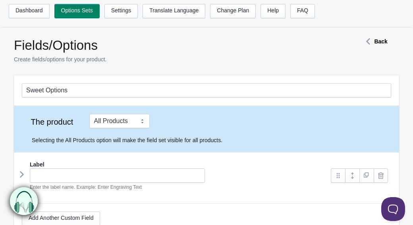
click at [161, 127] on div "The product Tag Vendor Type URL Handle All Products is Customise The shopify ta…" at bounding box center [207, 129] width 370 height 30
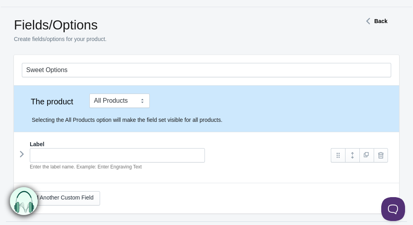
scroll to position [44, 0]
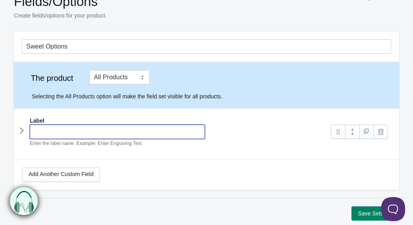
click at [149, 127] on input "text" at bounding box center [117, 131] width 175 height 14
type input "Cola Bottles"
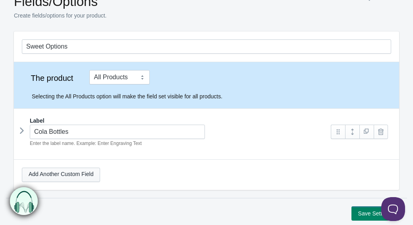
click at [91, 178] on link "Add Another Custom Field" at bounding box center [61, 174] width 78 height 14
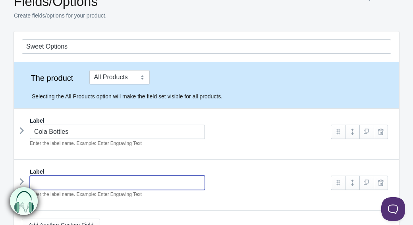
click at [161, 179] on input "text" at bounding box center [117, 182] width 175 height 14
type input "Bonbons"
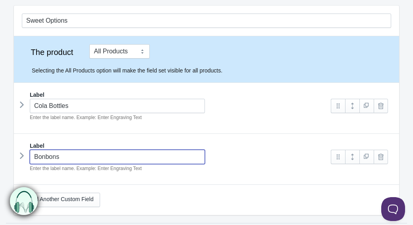
scroll to position [96, 0]
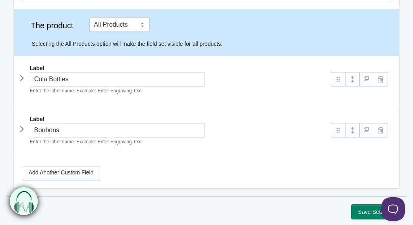
click at [365, 215] on button "Save Settings" at bounding box center [376, 211] width 48 height 14
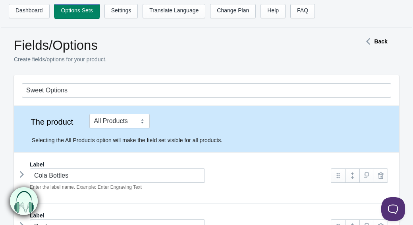
click at [74, 9] on link "Options Sets" at bounding box center [76, 11] width 45 height 14
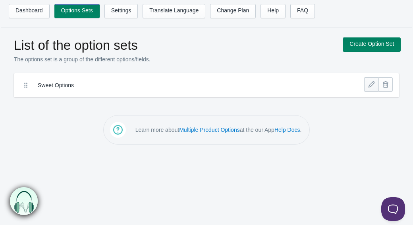
click at [373, 86] on link at bounding box center [372, 84] width 14 height 14
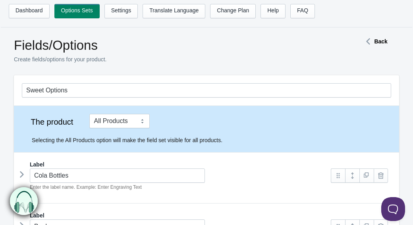
click at [388, 36] on main "Fields/Options Create fields/options for your product. Back Sweet Options The p…" at bounding box center [206, 174] width 413 height 279
click at [376, 41] on strong "Back" at bounding box center [380, 41] width 13 height 6
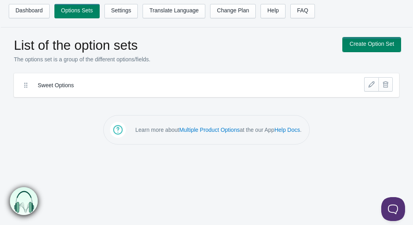
click at [354, 46] on link "Create Option Set" at bounding box center [372, 44] width 58 height 14
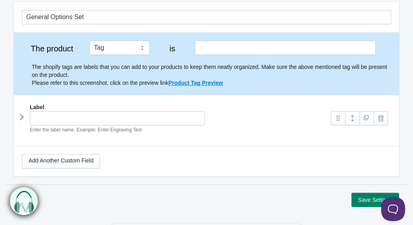
scroll to position [73, 0]
click at [120, 45] on select "Tag Vendor Type URL Handle All Products" at bounding box center [119, 48] width 60 height 14
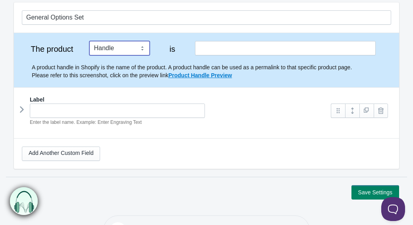
click at [136, 47] on select "Tag Vendor Type URL Handle All Products" at bounding box center [119, 48] width 60 height 14
click at [183, 78] on link "Product Handle Preview" at bounding box center [201, 75] width 64 height 6
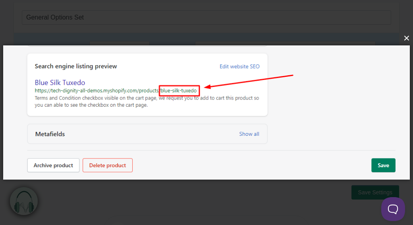
click at [407, 41] on button "×" at bounding box center [209, 37] width 407 height 17
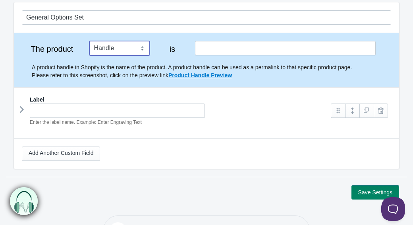
click at [134, 48] on select "Tag Vendor Type URL Handle All Products" at bounding box center [119, 48] width 60 height 14
select select "1"
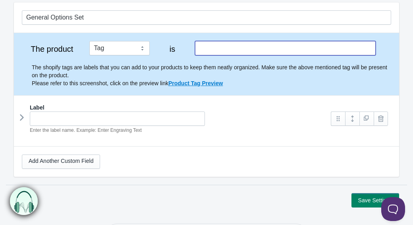
click at [219, 51] on input "text" at bounding box center [285, 48] width 181 height 14
type input "Customise"
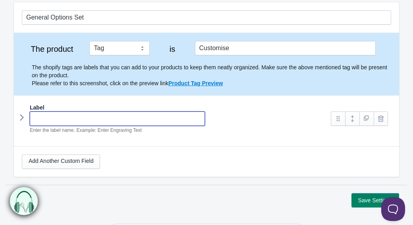
click at [76, 121] on input "text" at bounding box center [117, 118] width 175 height 14
type input "Cola Bottles"
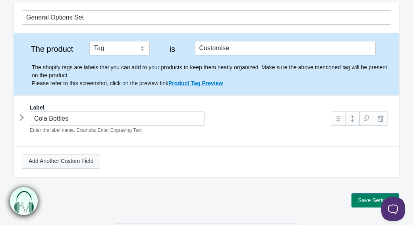
click at [60, 162] on link "Add Another Custom Field" at bounding box center [61, 161] width 78 height 14
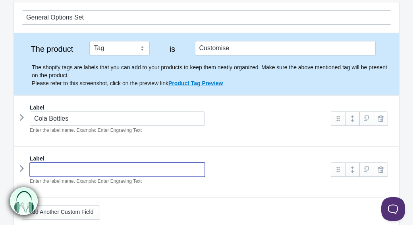
click at [70, 170] on input "text" at bounding box center [117, 169] width 175 height 14
type input "Bonbons"
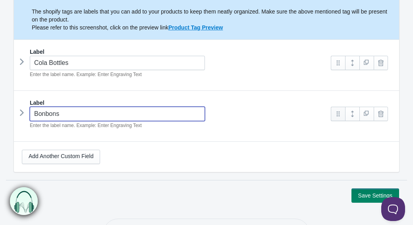
scroll to position [136, 0]
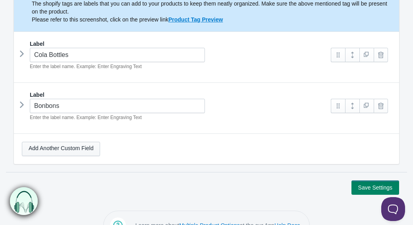
click at [87, 145] on link "Add Another Custom Field" at bounding box center [61, 149] width 78 height 14
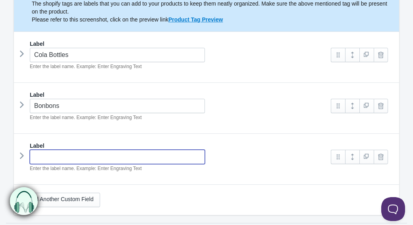
click at [80, 152] on input "text" at bounding box center [117, 156] width 175 height 14
type input "Foam Bananas"
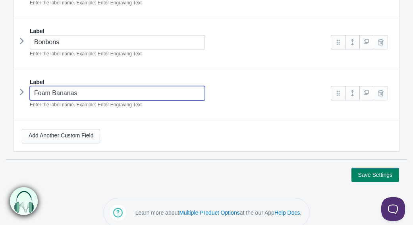
scroll to position [208, 0]
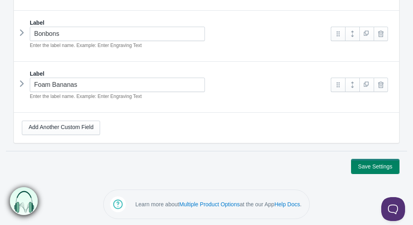
click at [381, 164] on button "Save Settings" at bounding box center [376, 166] width 48 height 14
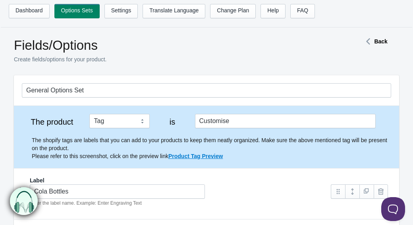
click at [116, 98] on div "General Options Set" at bounding box center [207, 90] width 386 height 30
click at [138, 13] on link "Settings" at bounding box center [122, 11] width 34 height 14
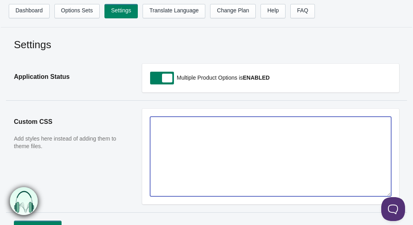
click at [165, 133] on textarea at bounding box center [270, 156] width 241 height 80
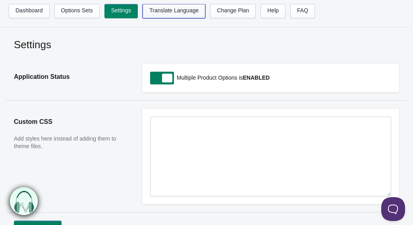
click at [167, 11] on link "Translate Language" at bounding box center [174, 11] width 63 height 14
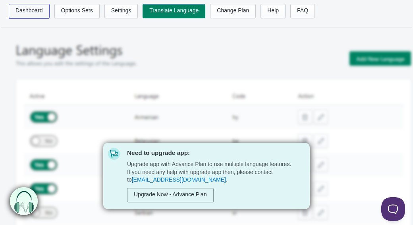
click at [32, 16] on link "Dashboard" at bounding box center [29, 11] width 41 height 14
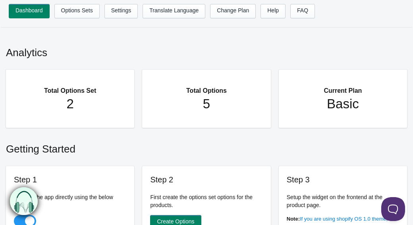
click at [74, 107] on h1 "2" at bounding box center [70, 104] width 97 height 16
click at [80, 6] on link "Options Sets" at bounding box center [76, 11] width 45 height 14
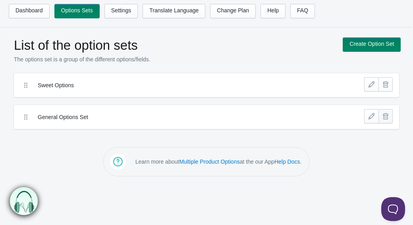
click at [386, 116] on link at bounding box center [386, 116] width 14 height 14
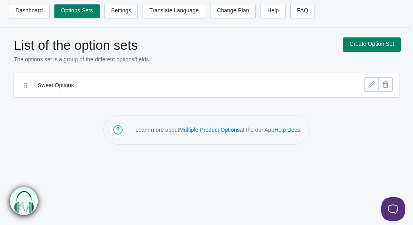
click at [25, 86] on icon at bounding box center [26, 85] width 8 height 8
click at [368, 87] on link at bounding box center [372, 84] width 14 height 14
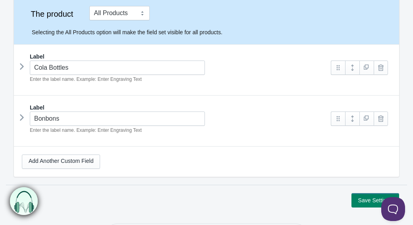
scroll to position [143, 0]
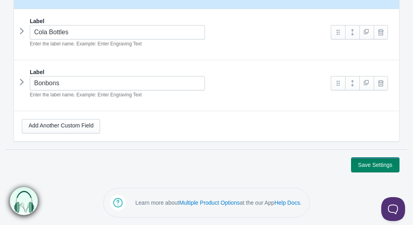
click at [357, 167] on button "Save Settings" at bounding box center [376, 164] width 48 height 14
